Goal: Information Seeking & Learning: Learn about a topic

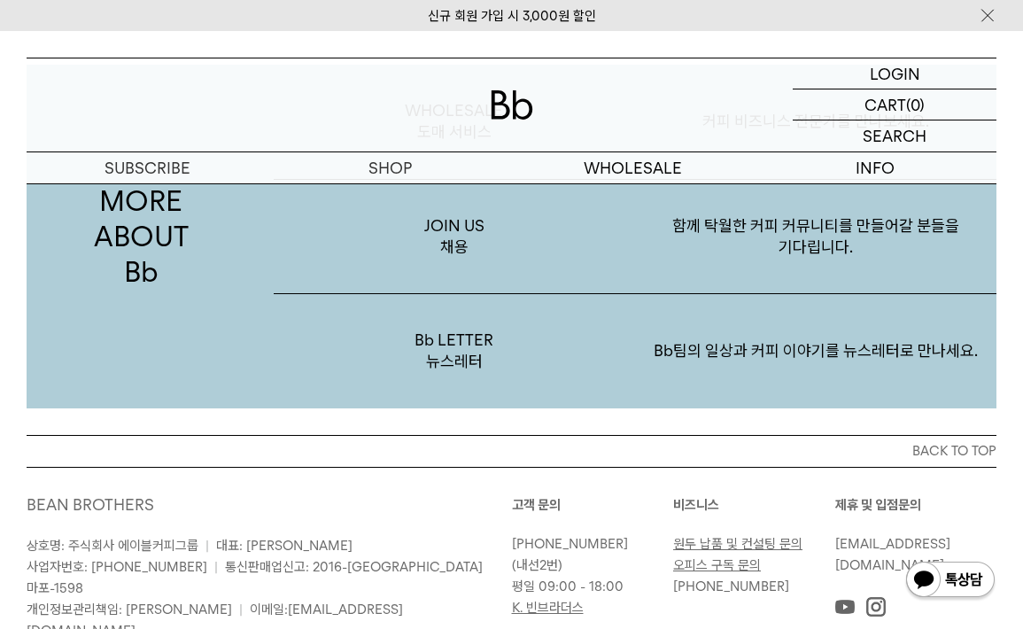
scroll to position [3192, 0]
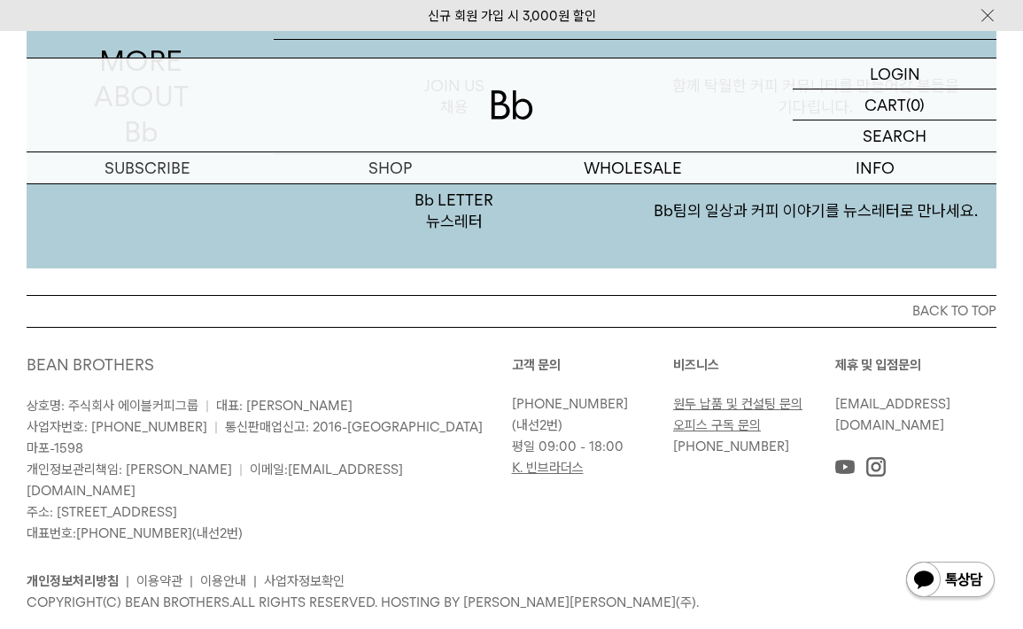
click at [127, 456] on p "상호명: 주식회사 에이블커피그룹 | 대표: [PERSON_NAME] 사업자번호: [PHONE_NUMBER] | 통신판매업신고: 2016-[GE…" at bounding box center [269, 469] width 485 height 149
drag, startPoint x: 58, startPoint y: 462, endPoint x: 304, endPoint y: 462, distance: 246.1
click at [304, 462] on p "상호명: 주식회사 에이블커피그룹 | 대표: 박성호 사업자번호: 220-87-84283 | 통신판매업신고: 2016-서울마포-1598 개인정보관…" at bounding box center [269, 469] width 485 height 149
copy span "서울특별시 마포구 토정로9길 2(상수동) 4,5층"
click at [604, 328] on div "BEAN BROTHERS 상호명: 주식회사 에이블커피그룹 | 대표: 박성호 사업자번호: 220-87-84283 | 통신판매업신고: 2016-서…" at bounding box center [511, 483] width 969 height 313
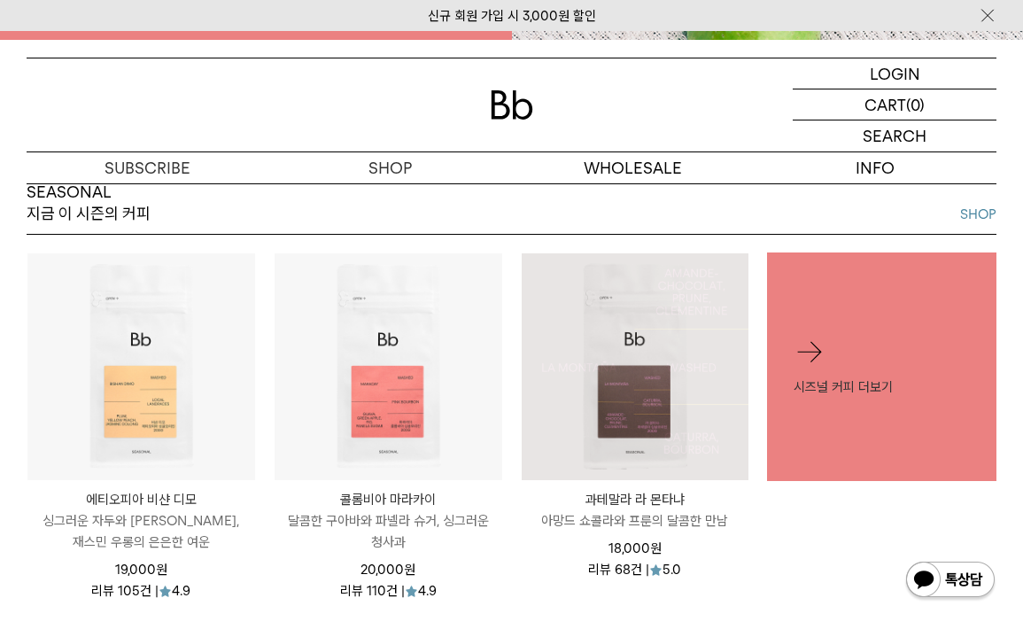
scroll to position [0, 0]
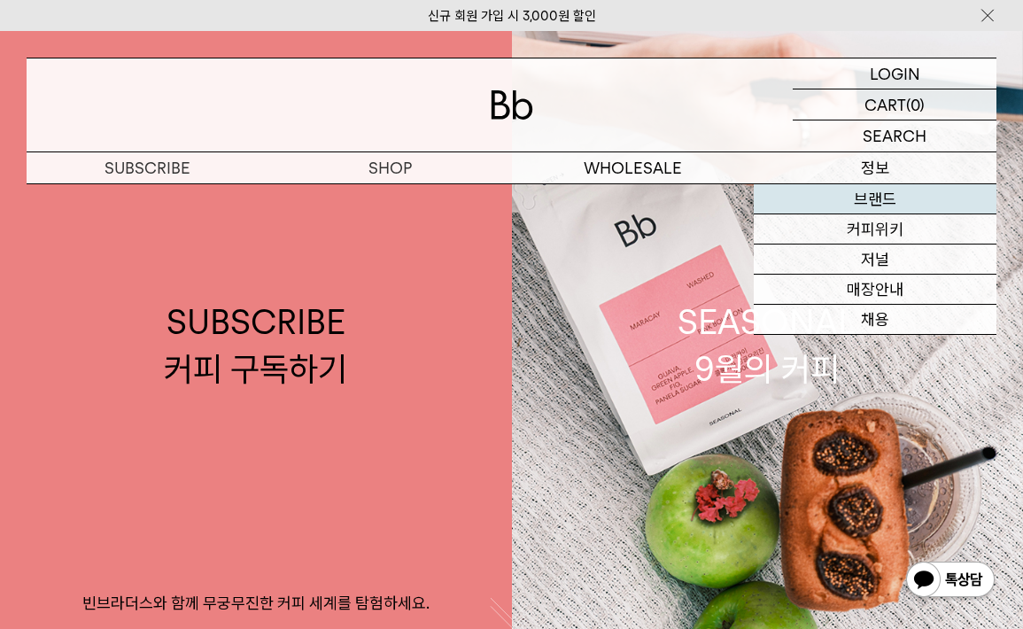
click at [877, 204] on link "브랜드" at bounding box center [874, 199] width 243 height 30
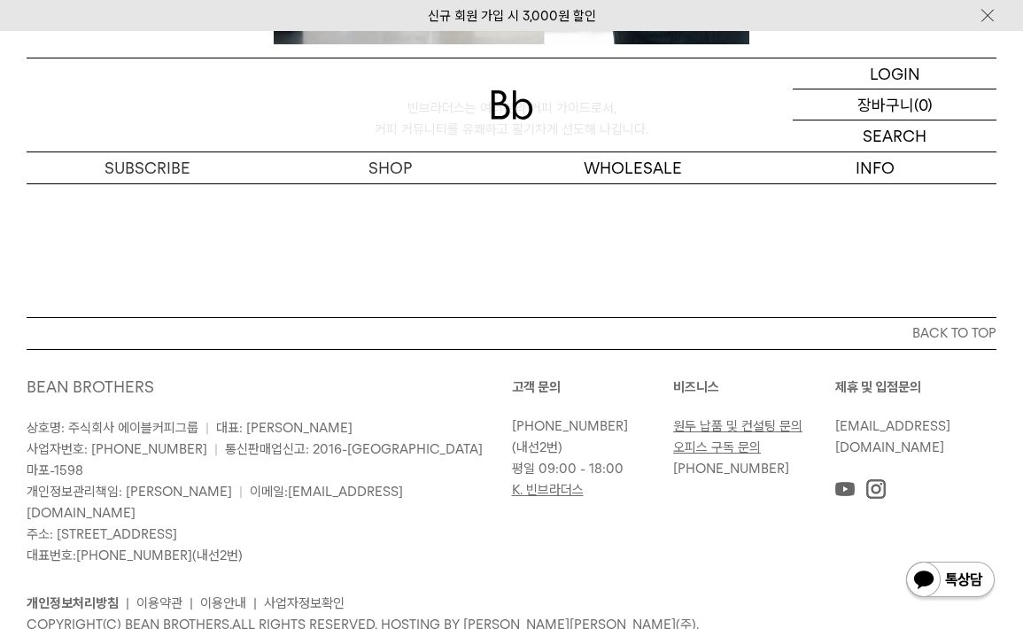
scroll to position [4649, 0]
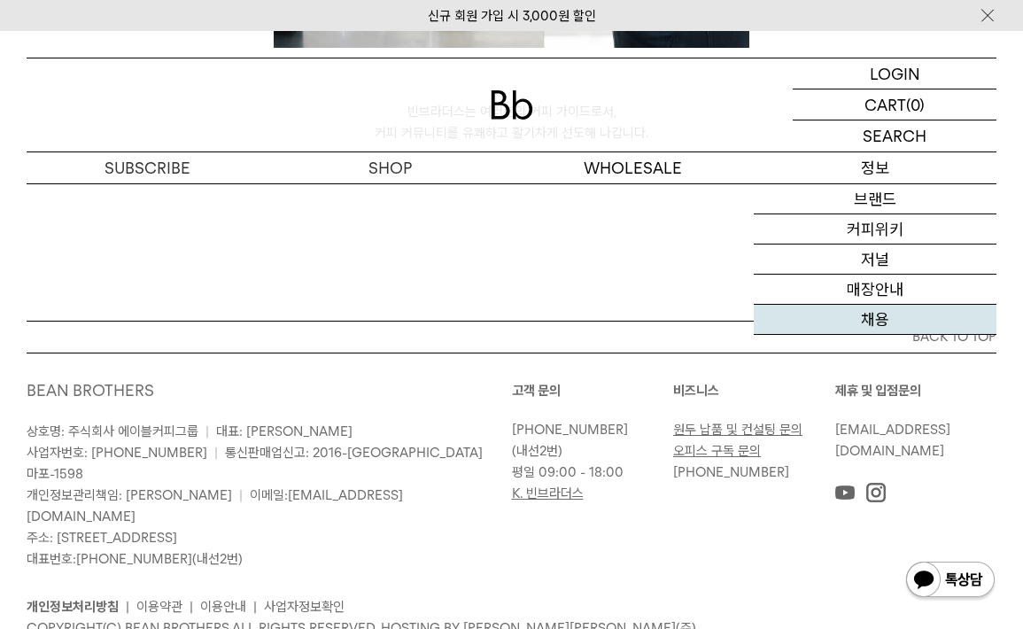
click at [896, 316] on link "채용" at bounding box center [874, 320] width 243 height 30
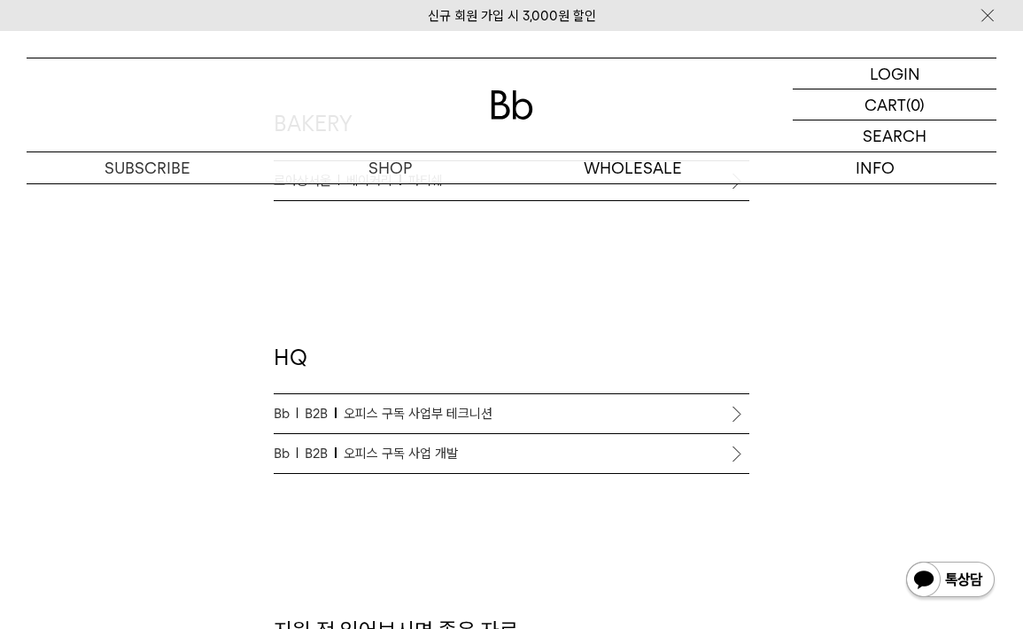
scroll to position [1658, 0]
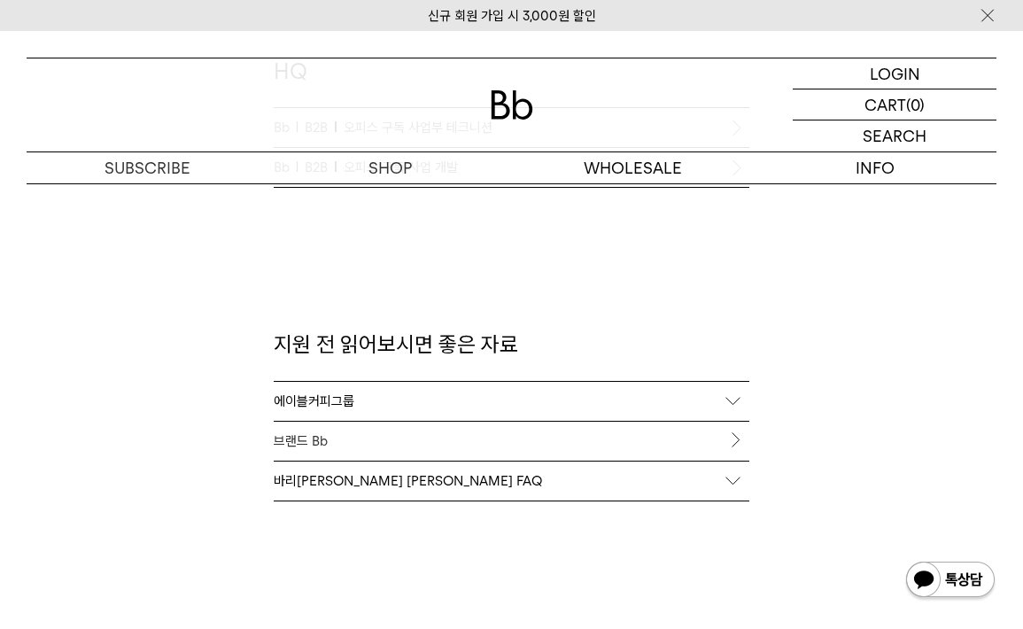
click at [735, 429] on link "브랜드 Bb" at bounding box center [512, 440] width 476 height 39
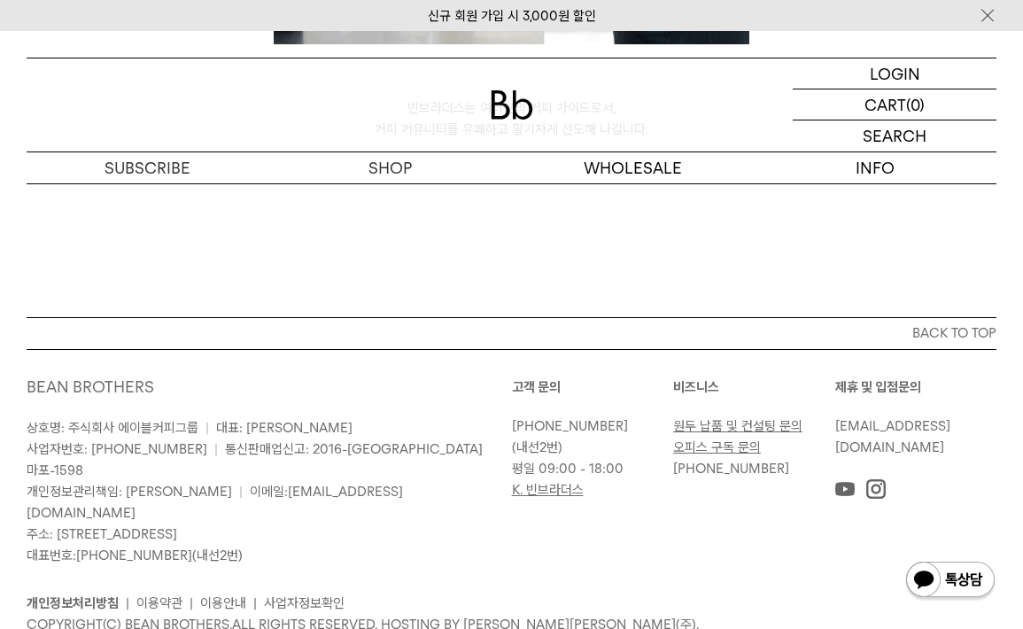
scroll to position [4304, 0]
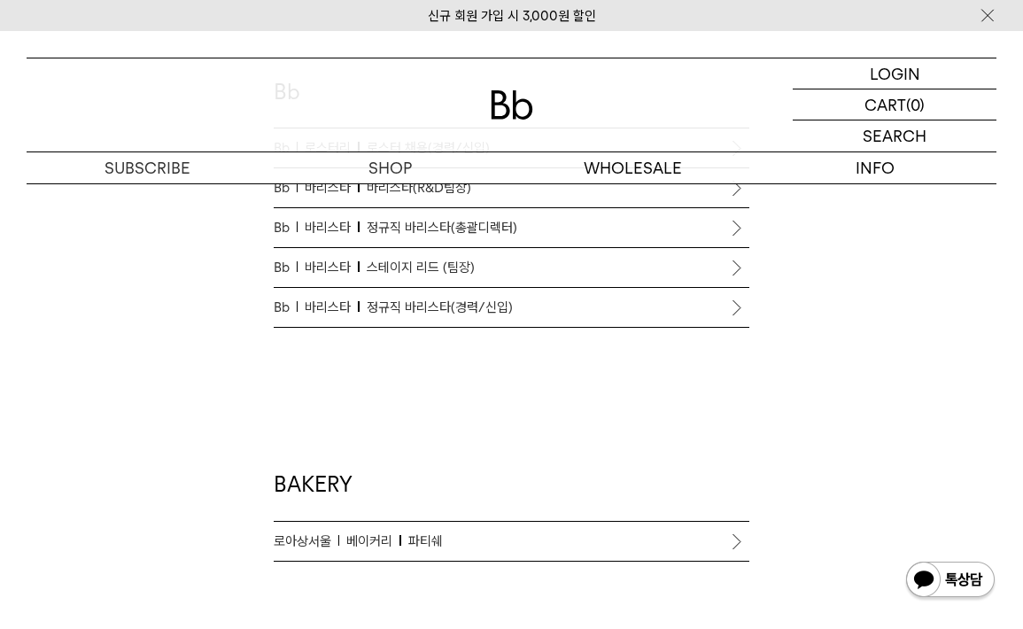
scroll to position [1362, 0]
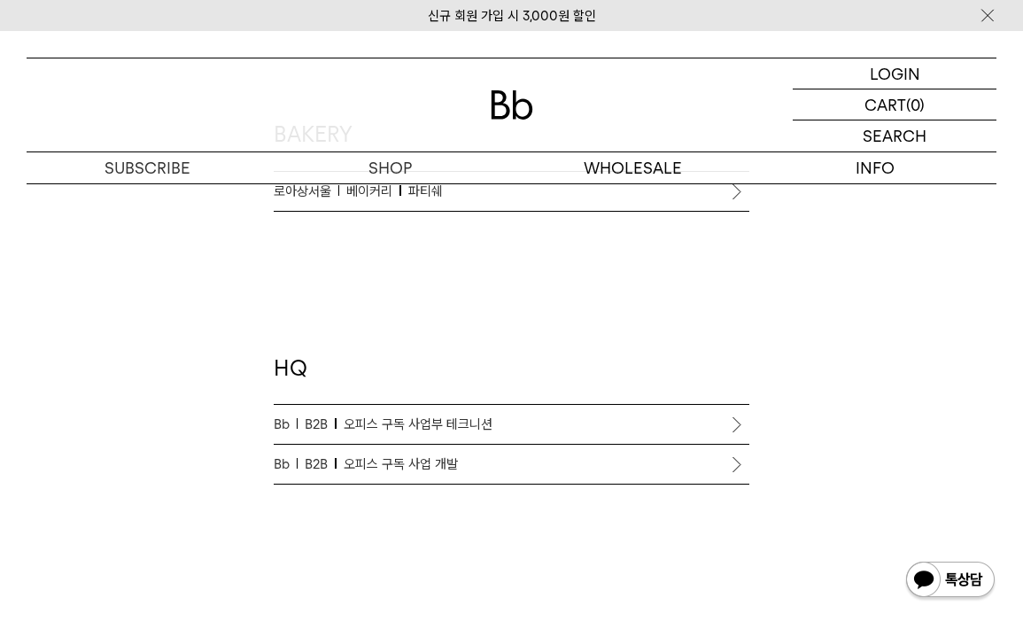
click at [460, 418] on span "오피스 구독 사업부 테크니션" at bounding box center [418, 423] width 149 height 21
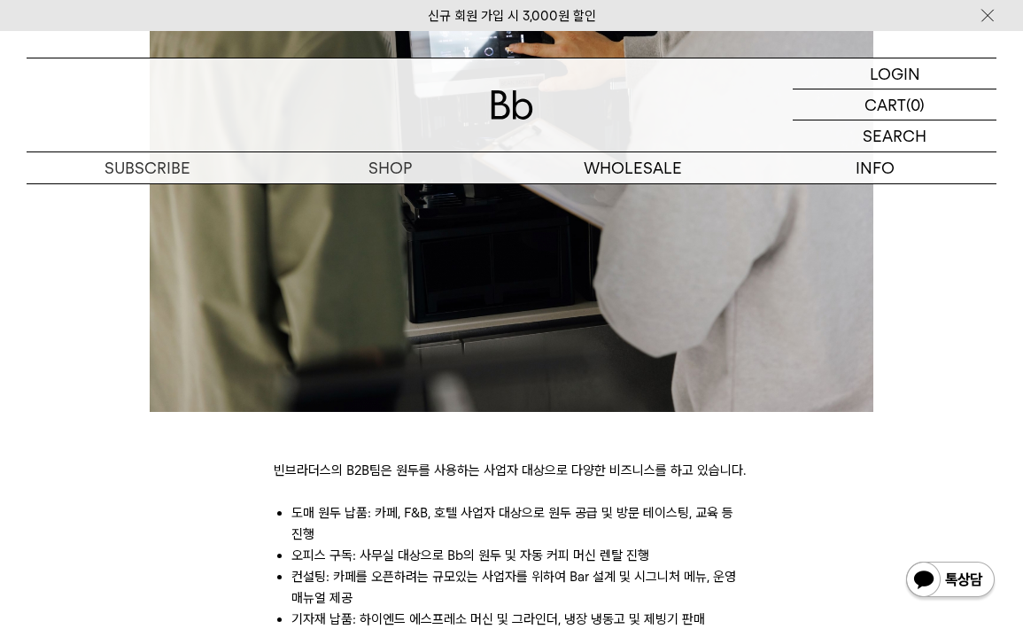
scroll to position [617, 0]
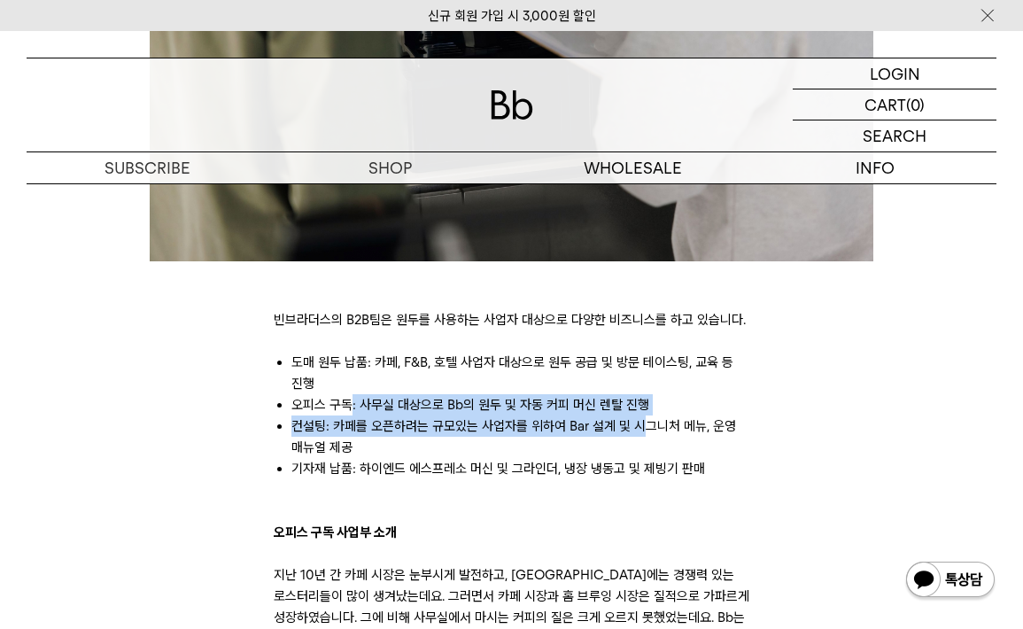
drag, startPoint x: 351, startPoint y: 408, endPoint x: 637, endPoint y: 417, distance: 285.2
click at [637, 417] on ul "도매 원두 납품: 카페, F&B, 호텔 사업자 대상으로 원두 공급 및 방문 테이스팅, 교육 등 진행 오피스 구독: 사무실 대상으로 Bb의 원두…" at bounding box center [512, 414] width 476 height 127
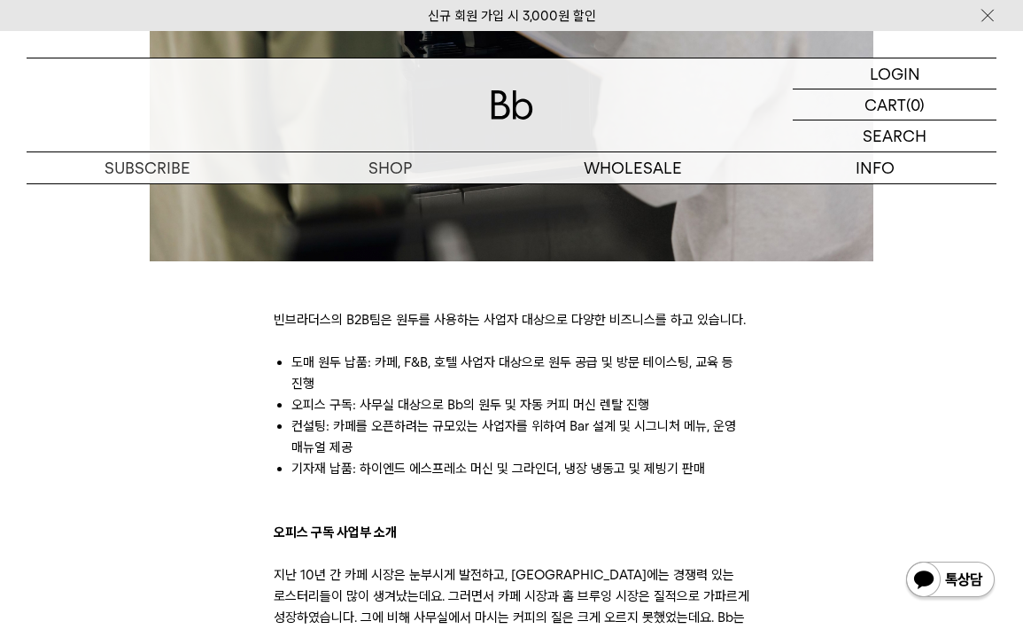
click at [648, 446] on li "컨설팅: 카페를 오픈하려는 규모있는 사업자를 위하여 Bar 설계 및 시그니처 메뉴, 운영 매뉴얼 제공" at bounding box center [520, 436] width 459 height 42
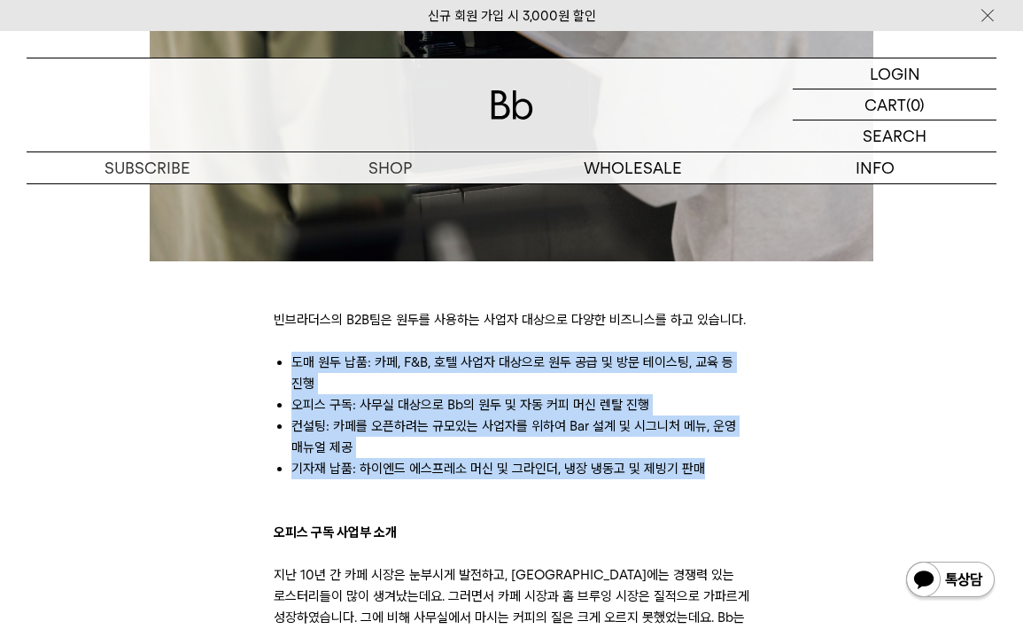
drag, startPoint x: 299, startPoint y: 361, endPoint x: 706, endPoint y: 467, distance: 420.7
click at [706, 467] on ul "도매 원두 납품: 카페, F&B, 호텔 사업자 대상으로 원두 공급 및 방문 테이스팅, 교육 등 진행 오피스 구독: 사무실 대상으로 Bb의 원두…" at bounding box center [512, 414] width 476 height 127
click at [706, 467] on li "기자재 납품: 하이엔드 에스프레소 머신 및 그라인더, 냉장 냉동고 및 제빙기 판매" at bounding box center [520, 468] width 459 height 21
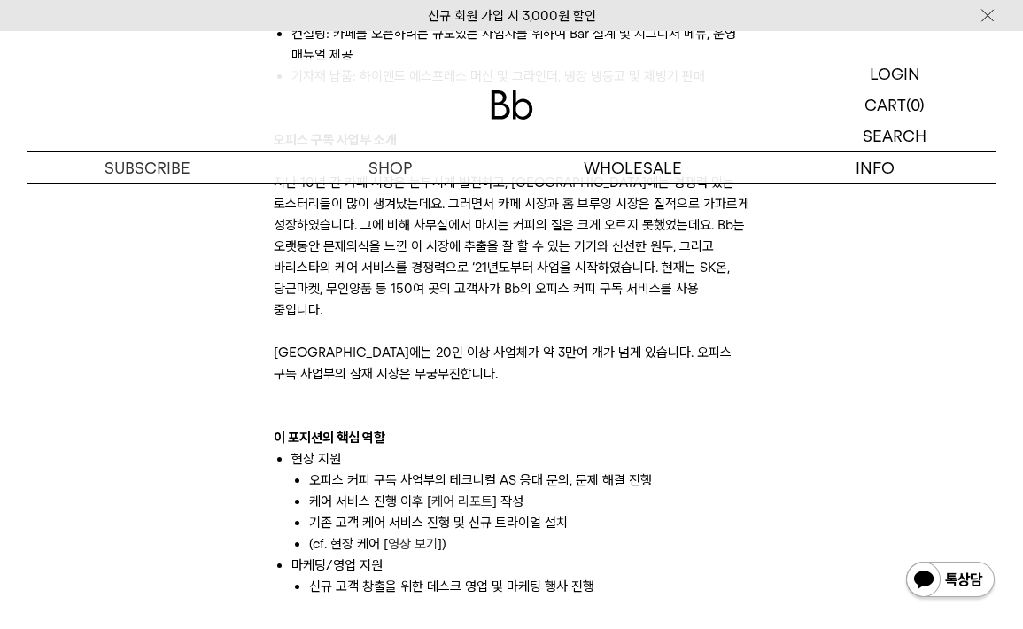
scroll to position [1023, 0]
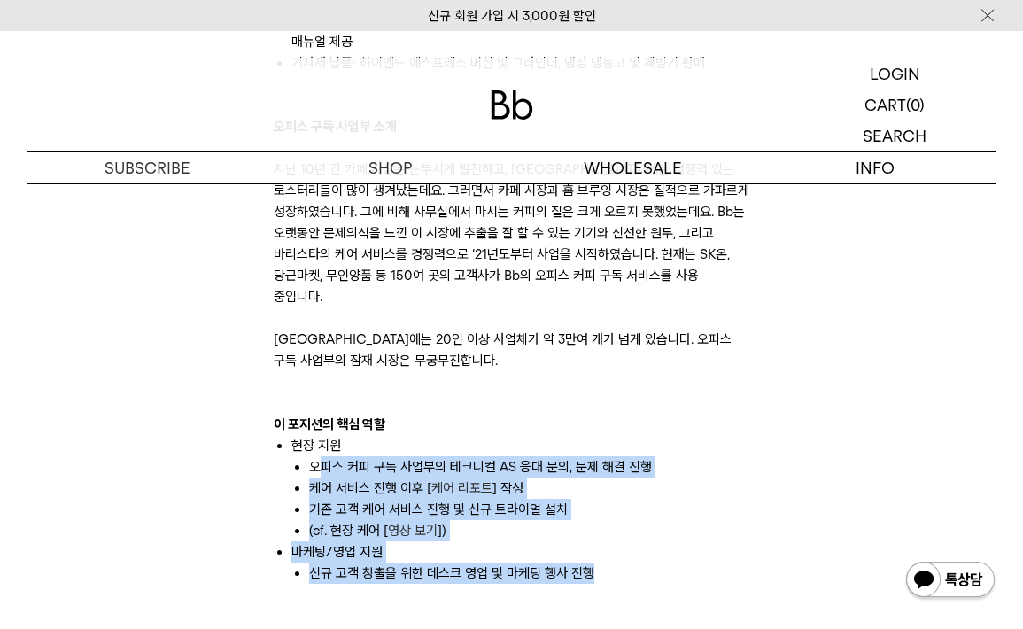
drag, startPoint x: 359, startPoint y: 455, endPoint x: 584, endPoint y: 572, distance: 254.2
click at [584, 572] on div "빈브라더스의 B2B팀은 원두를 사용하는 사업자 대상으로 다양한 비즈니스를 하고 있습니다. 도매 원두 납품: 카페, F&B, 호텔 사업자 대상으…" at bounding box center [512, 540] width 476 height 1317
click at [666, 541] on li "마케팅/영업 지원" at bounding box center [520, 551] width 459 height 21
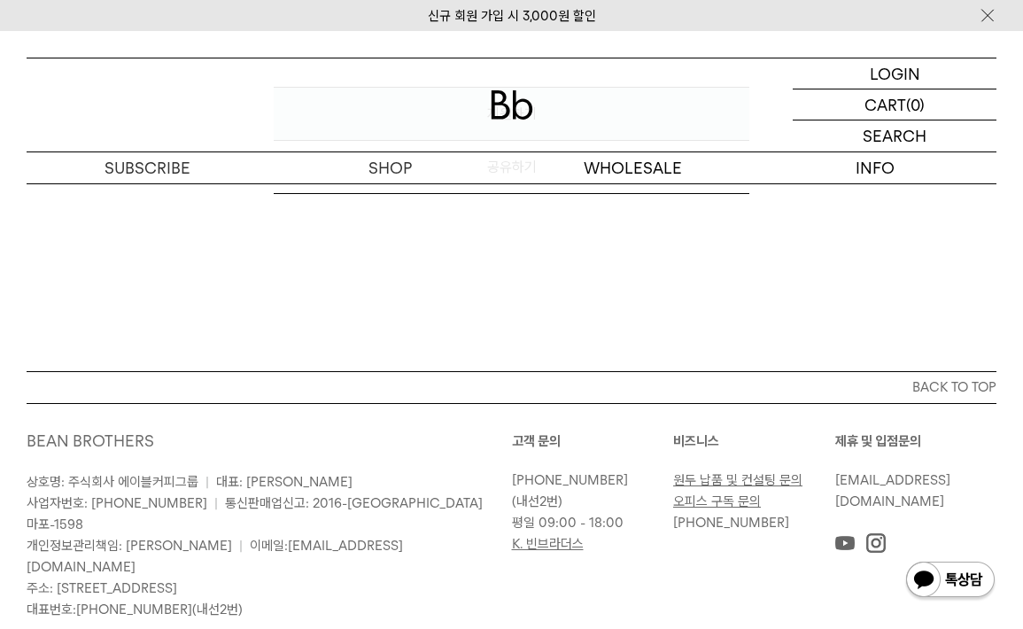
scroll to position [1140, 0]
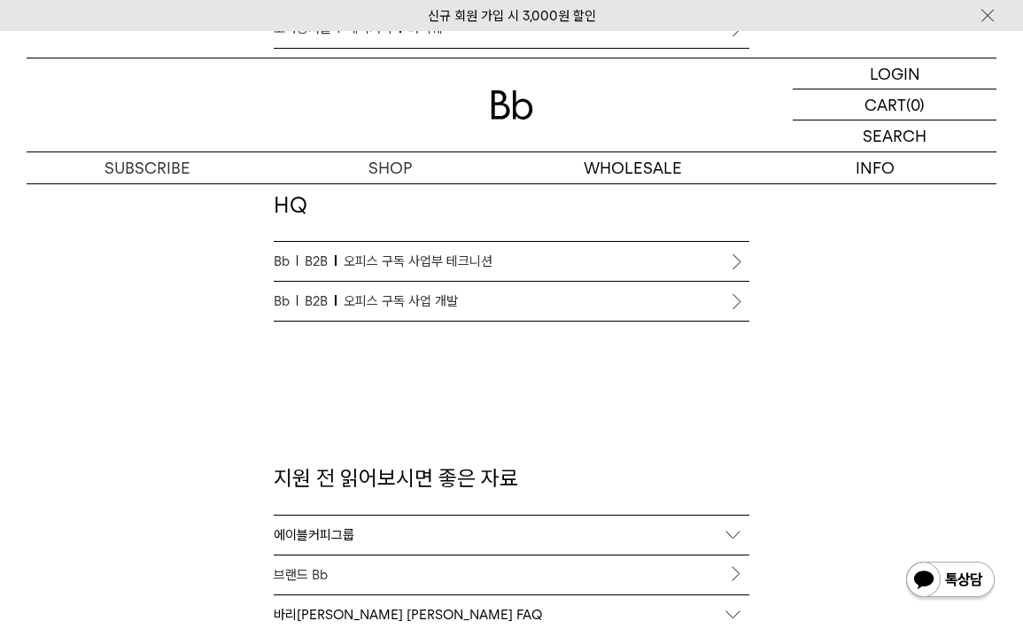
scroll to position [1501, 0]
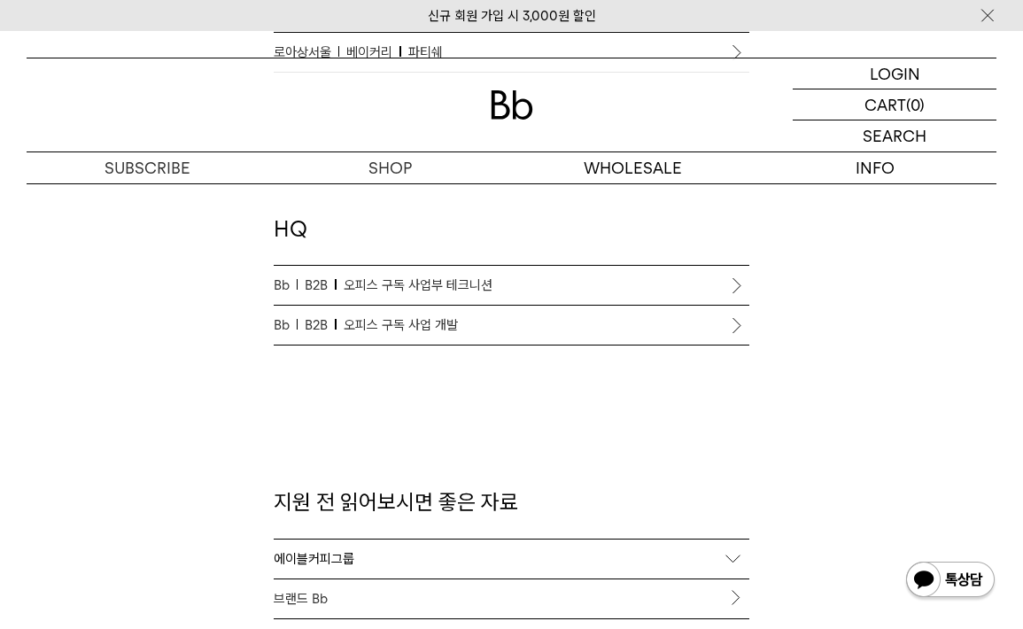
click at [420, 328] on span "오피스 구독 사업 개발" at bounding box center [401, 324] width 114 height 21
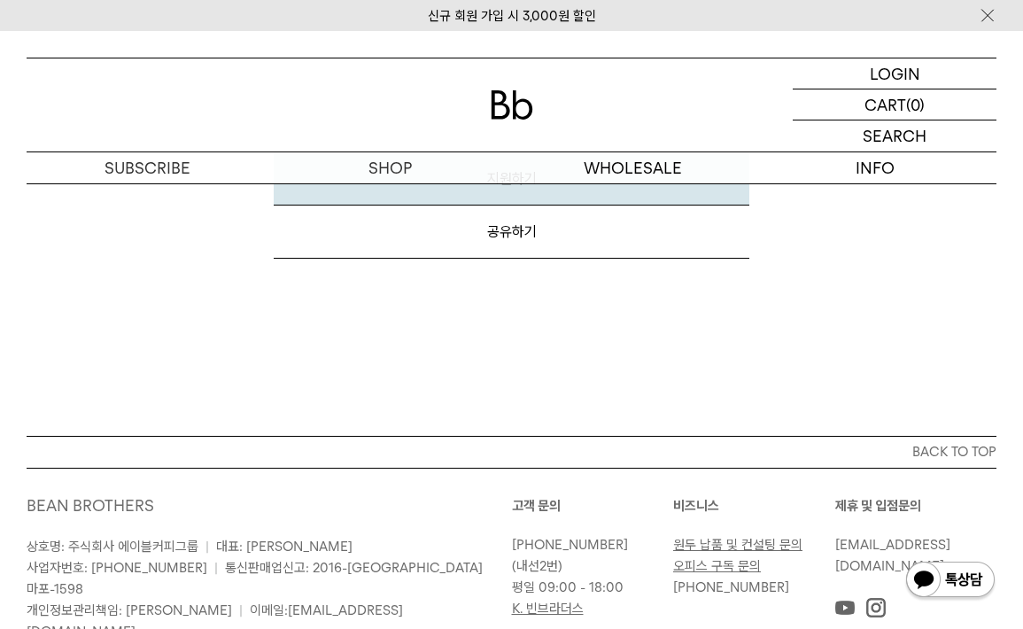
scroll to position [2381, 0]
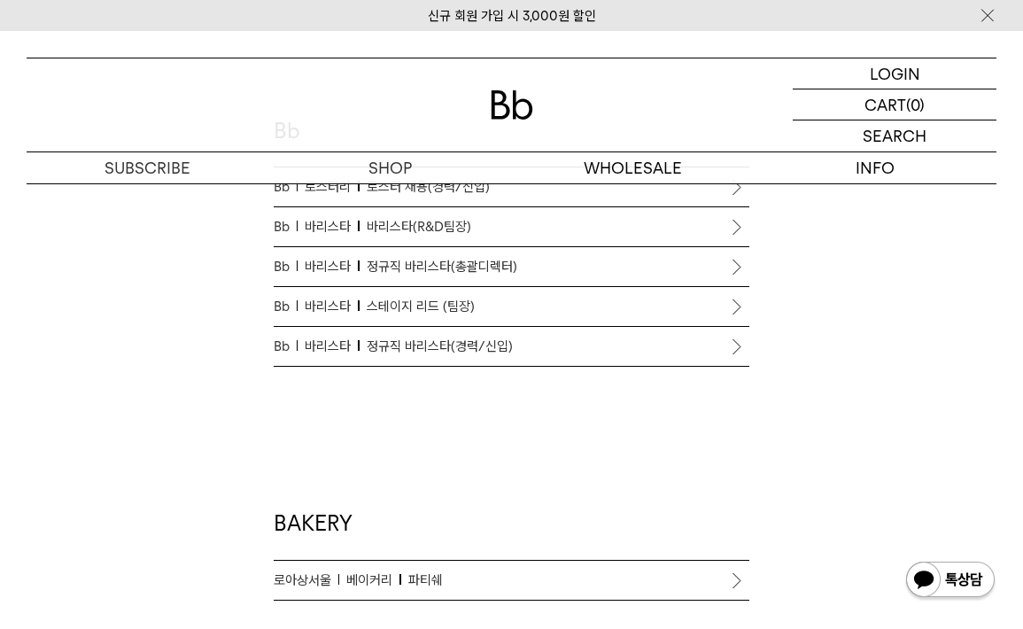
scroll to position [942, 0]
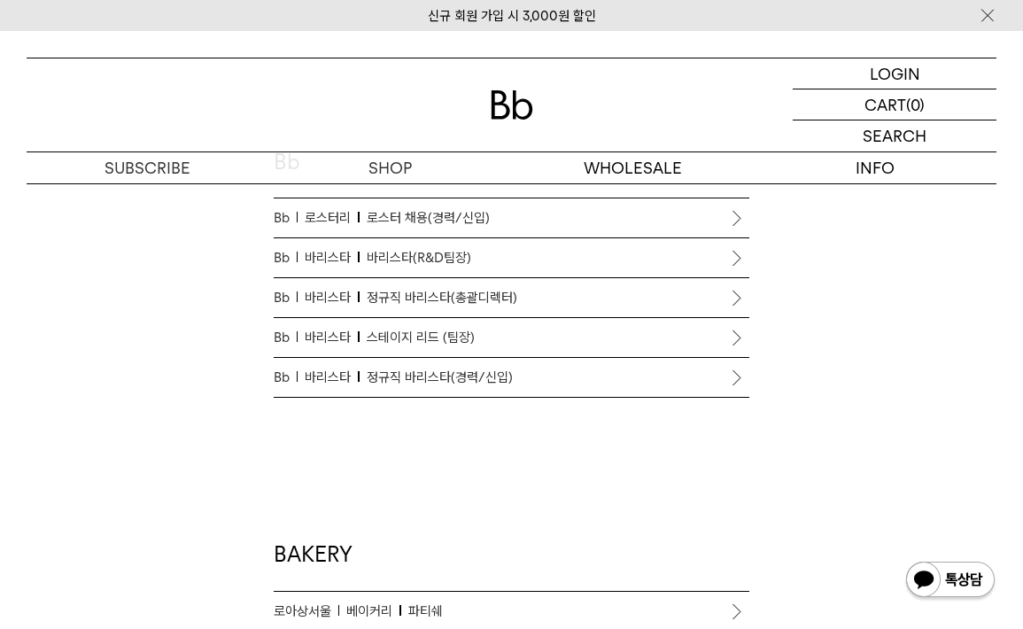
click at [513, 292] on span "정규직 바리스타(총괄디렉터)" at bounding box center [442, 297] width 151 height 21
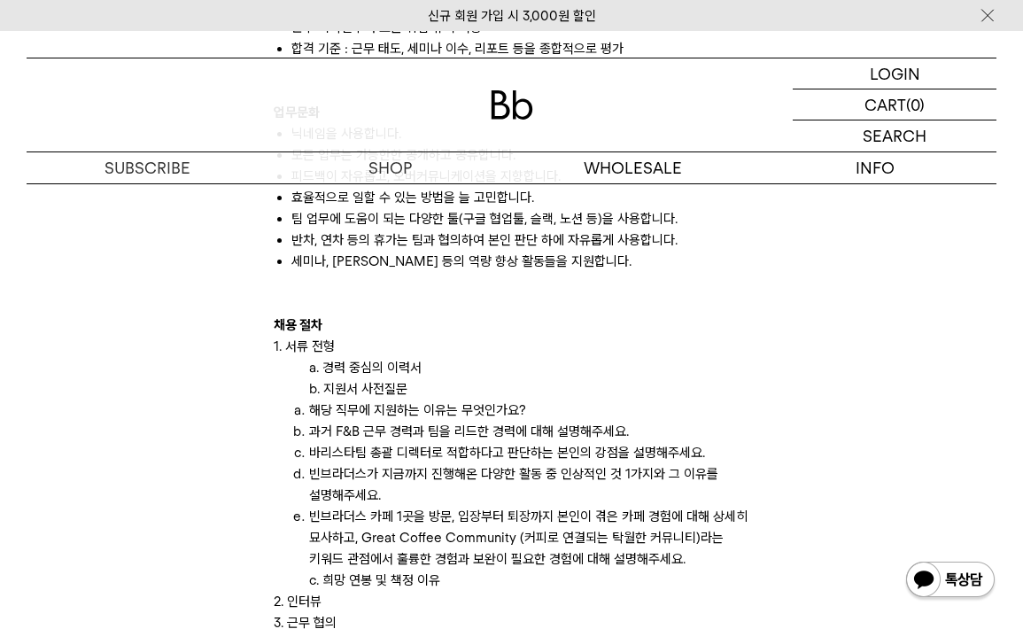
scroll to position [1965, 0]
